Goal: Information Seeking & Learning: Learn about a topic

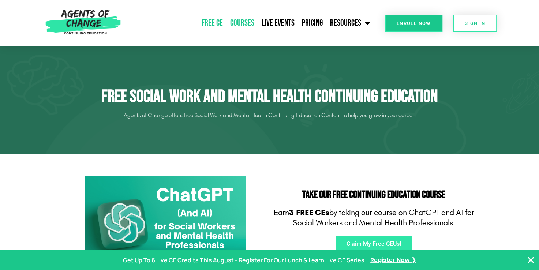
click at [244, 26] on link "Courses" at bounding box center [242, 23] width 31 height 18
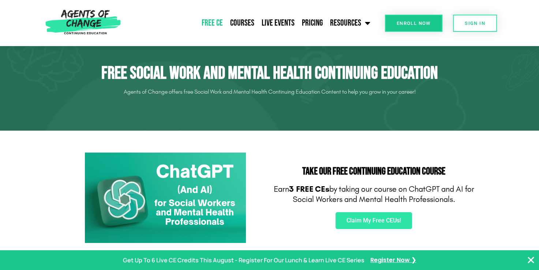
scroll to position [37, 0]
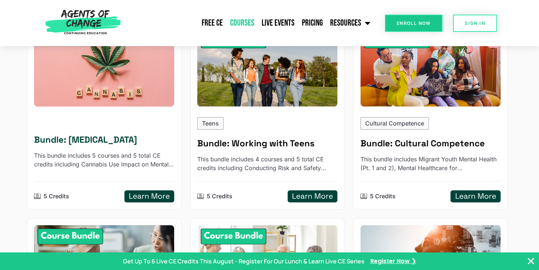
scroll to position [586, 0]
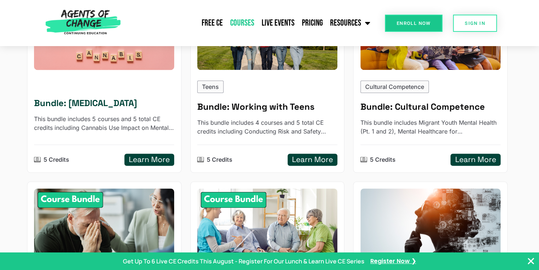
click at [104, 101] on h5 "Bundle: Cannabis Use Disorder" at bounding box center [104, 103] width 140 height 11
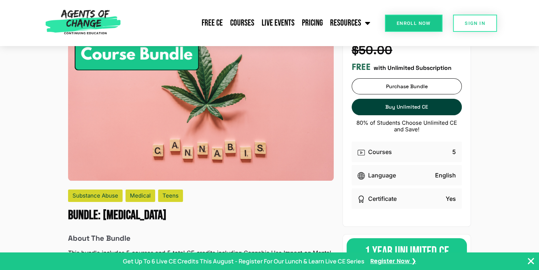
scroll to position [37, 0]
